Goal: Information Seeking & Learning: Learn about a topic

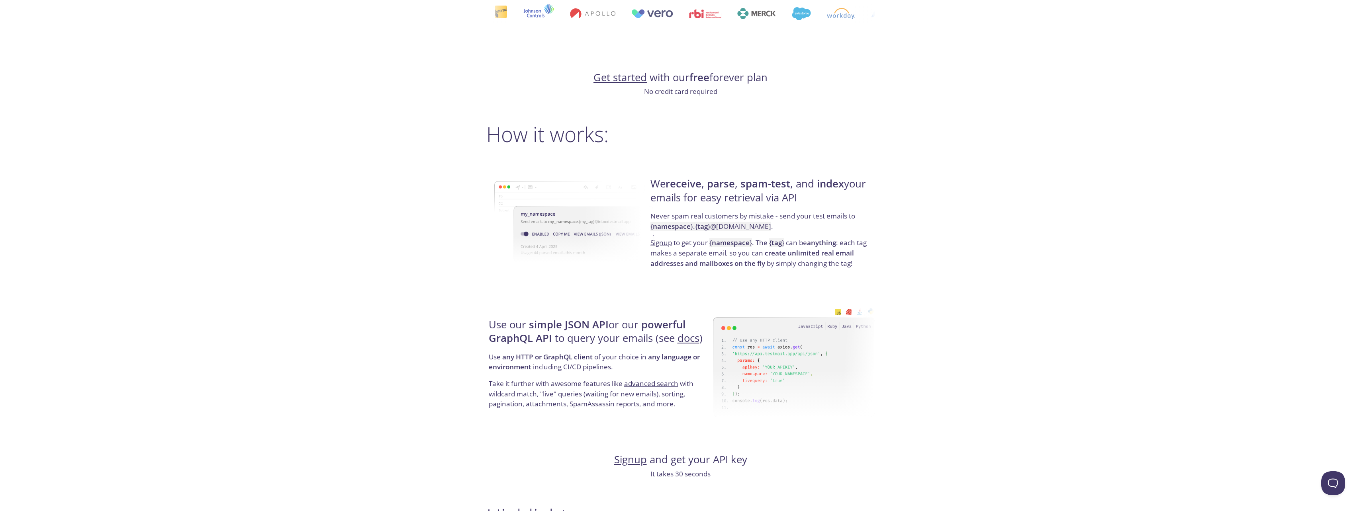
scroll to position [478, 0]
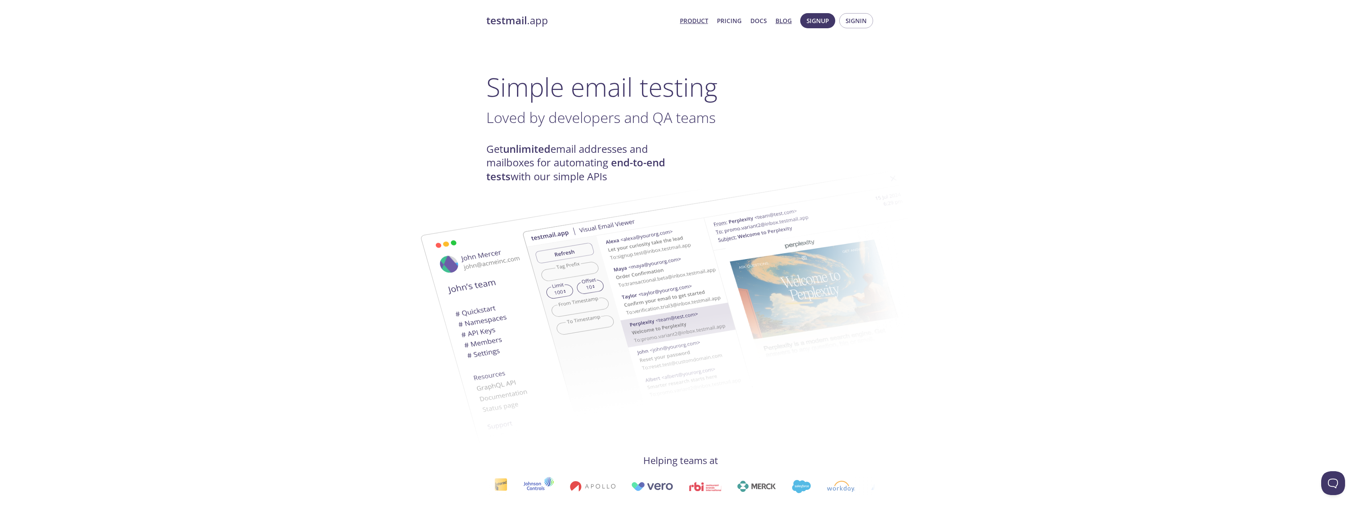
click at [779, 22] on link "Blog" at bounding box center [784, 21] width 16 height 10
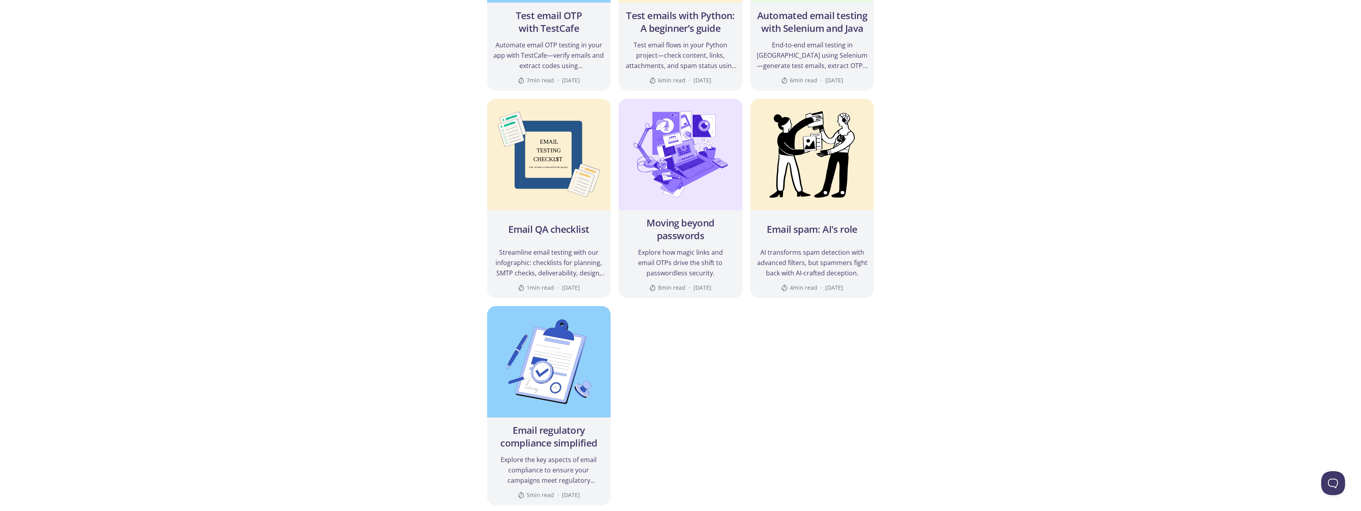
scroll to position [837, 0]
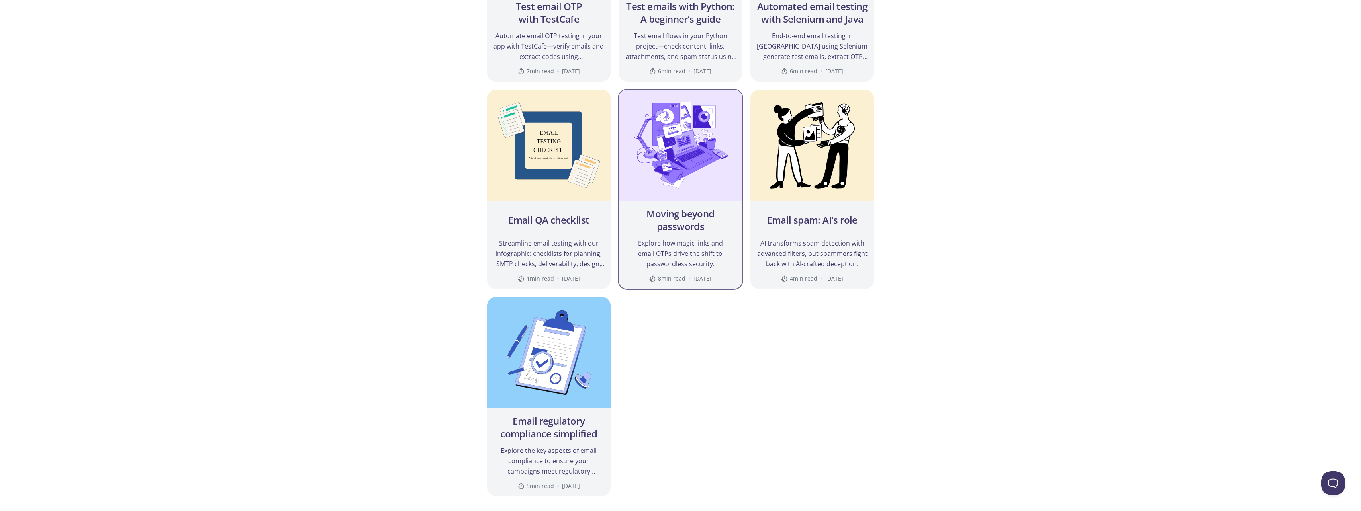
click at [686, 225] on h2 "Moving beyond passwords" at bounding box center [680, 220] width 111 height 25
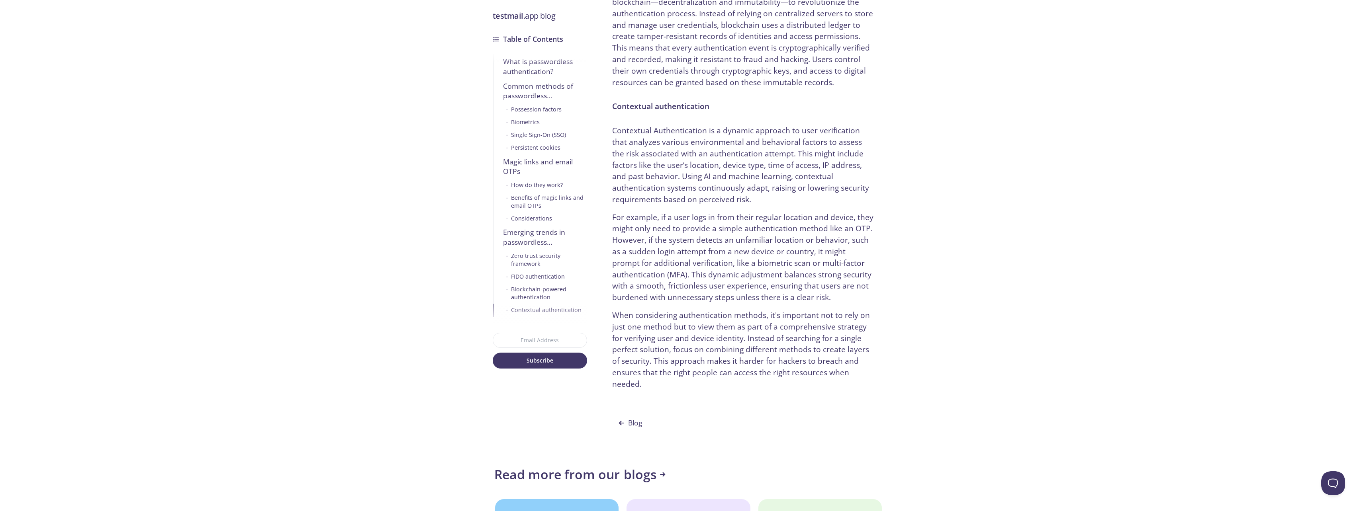
scroll to position [3185, 0]
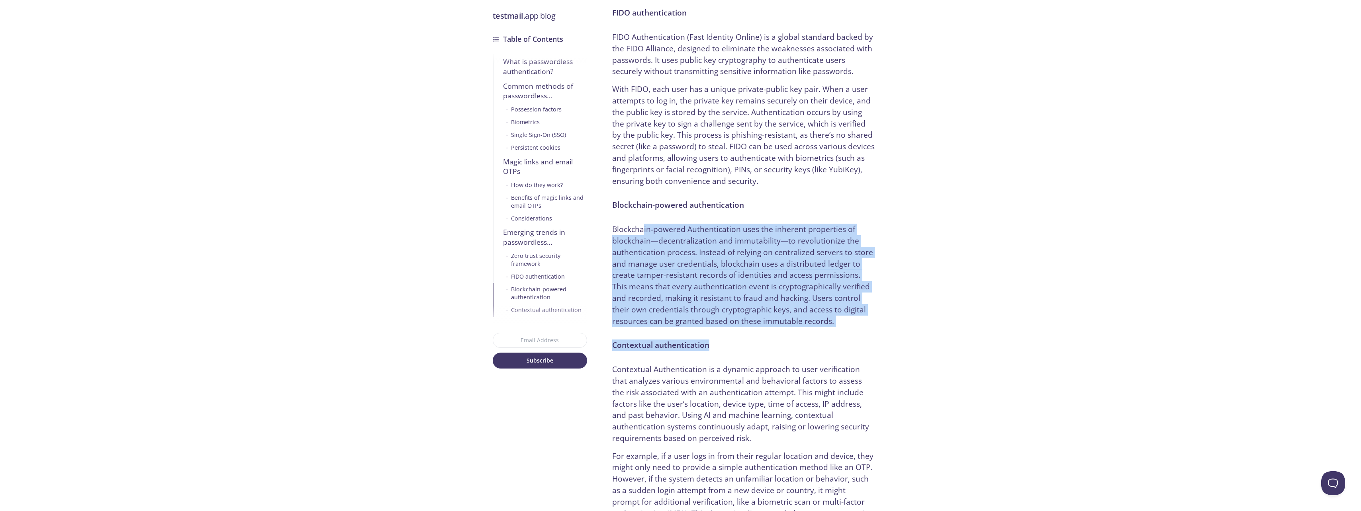
drag, startPoint x: 644, startPoint y: 194, endPoint x: 867, endPoint y: 300, distance: 247.3
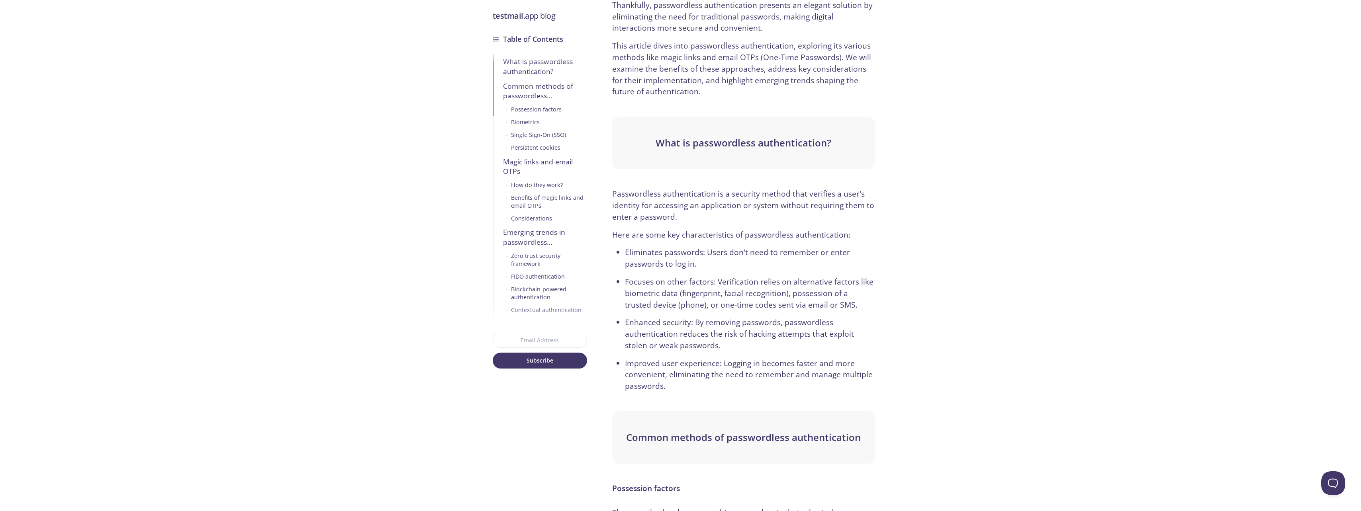
scroll to position [0, 0]
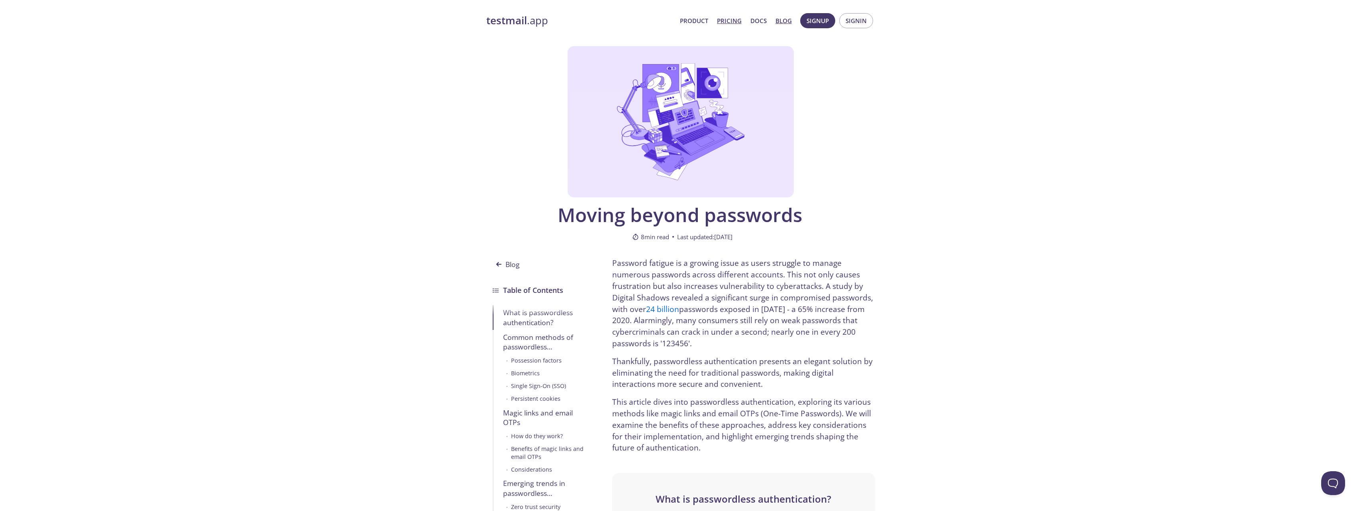
click at [724, 25] on link "Pricing" at bounding box center [729, 21] width 25 height 10
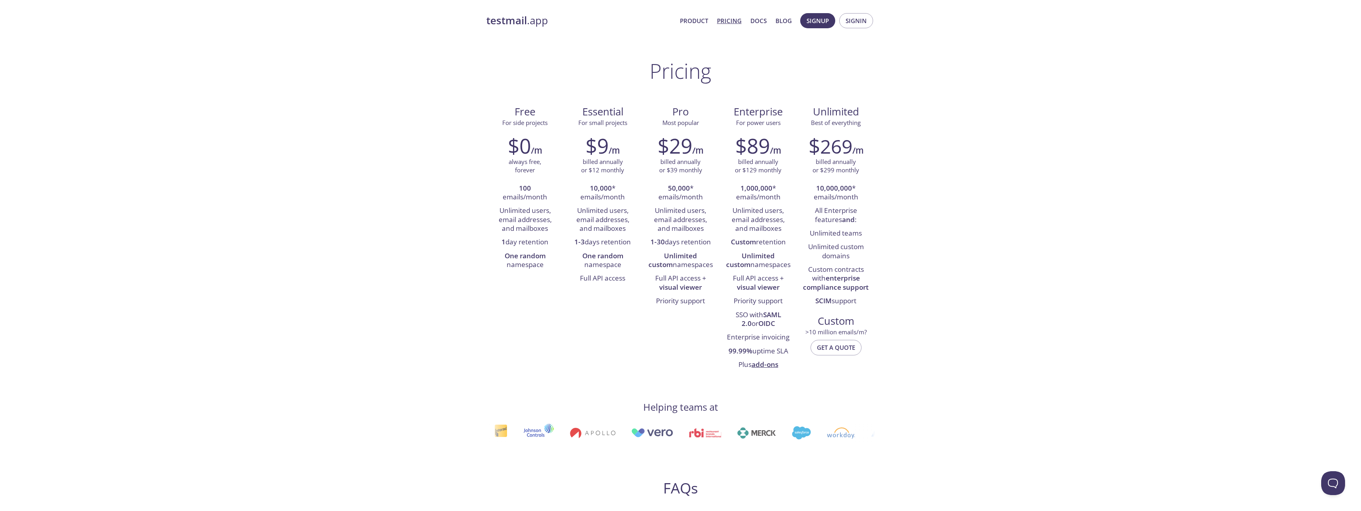
click at [738, 21] on link "Pricing" at bounding box center [729, 21] width 25 height 10
click at [693, 24] on link "Product" at bounding box center [694, 21] width 28 height 10
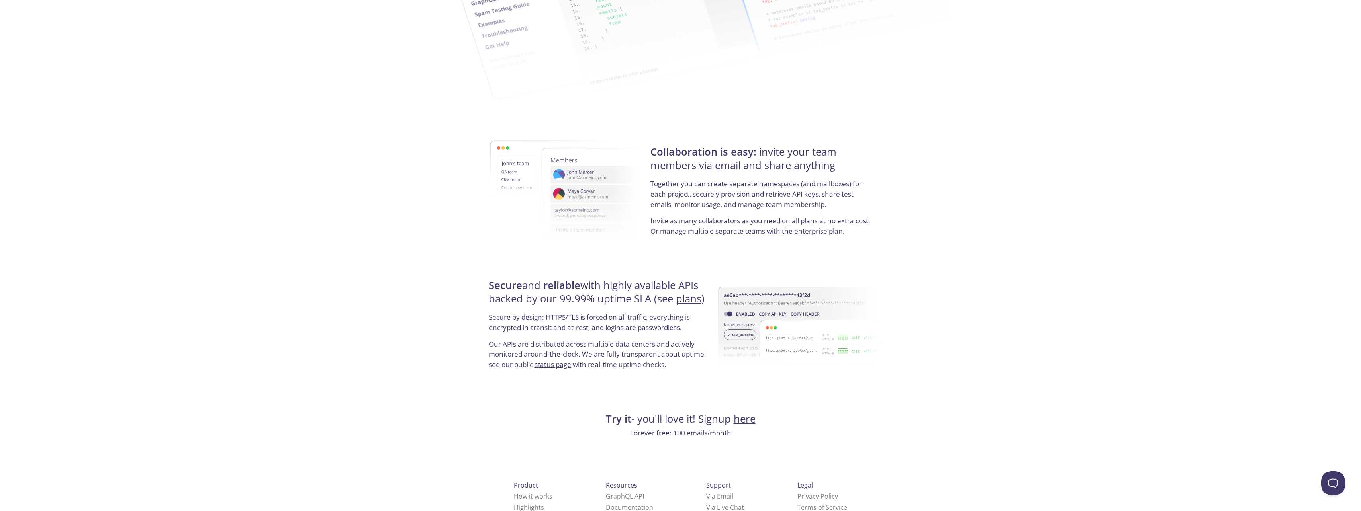
scroll to position [1310, 0]
